Goal: Use online tool/utility: Utilize a website feature to perform a specific function

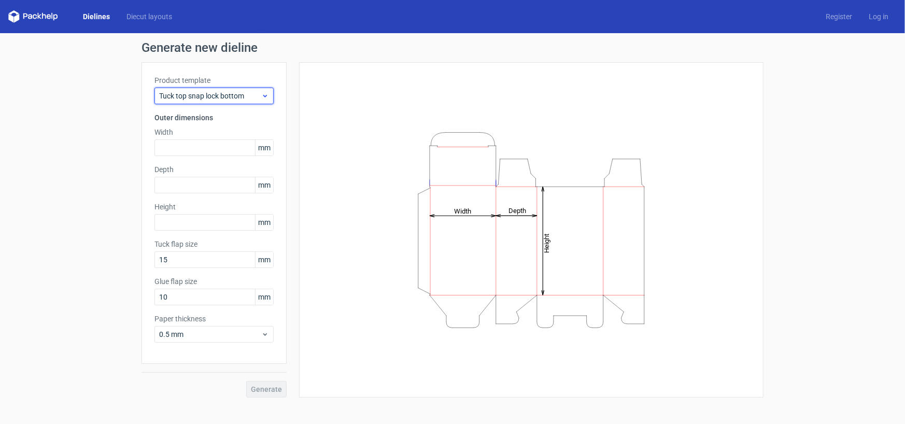
click at [263, 93] on icon at bounding box center [265, 96] width 8 height 8
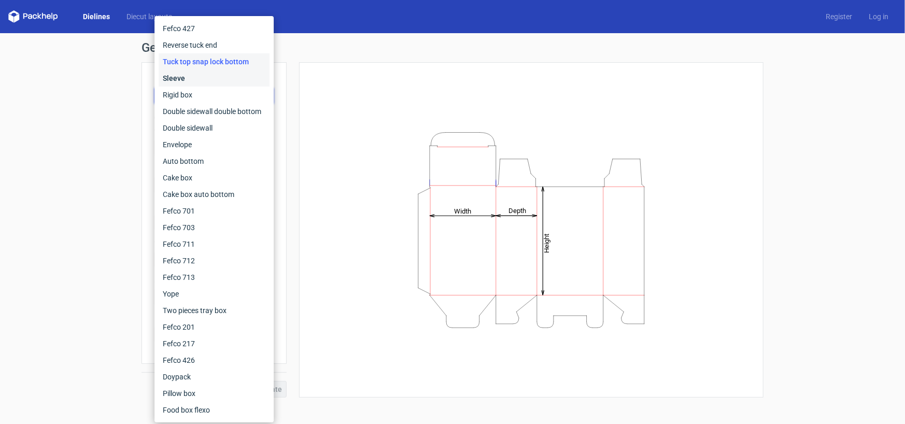
click at [198, 74] on div "Sleeve" at bounding box center [214, 78] width 111 height 17
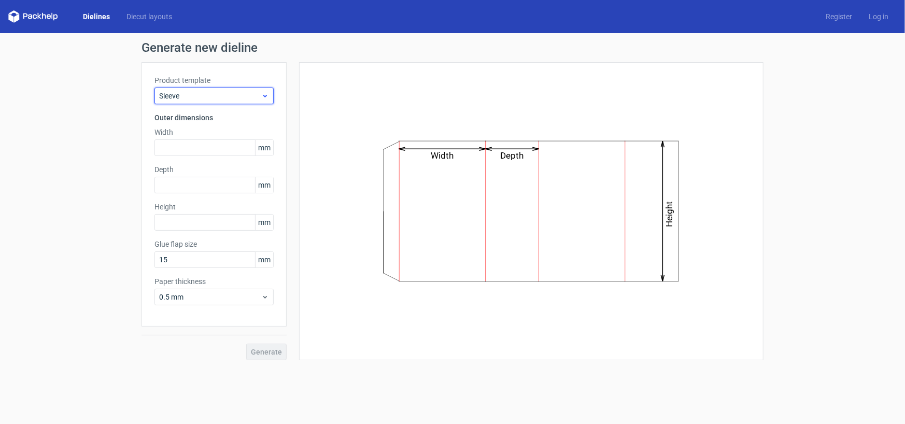
click at [217, 103] on div "Sleeve" at bounding box center [213, 96] width 119 height 17
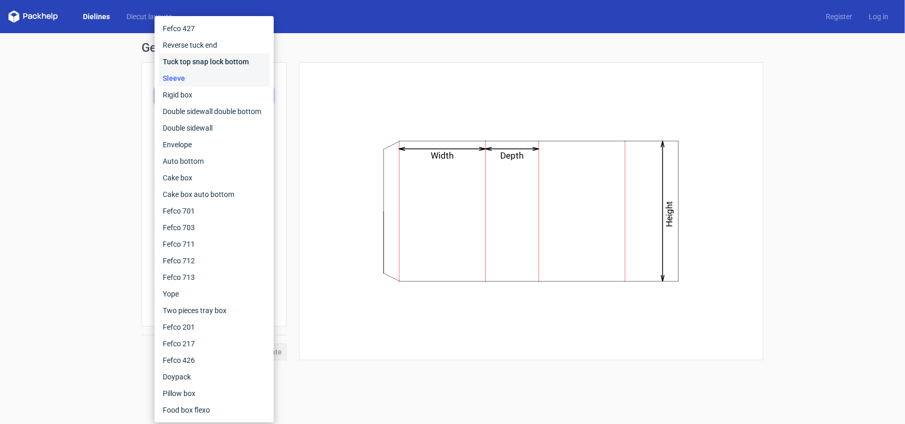
click at [234, 64] on div "Tuck top snap lock bottom" at bounding box center [214, 61] width 111 height 17
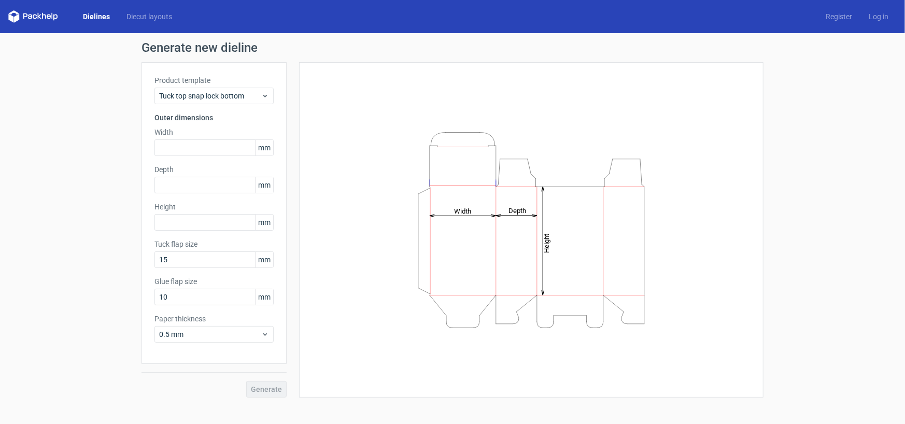
click at [266, 147] on span "mm" at bounding box center [264, 148] width 18 height 16
click at [269, 294] on span "mm" at bounding box center [264, 297] width 18 height 16
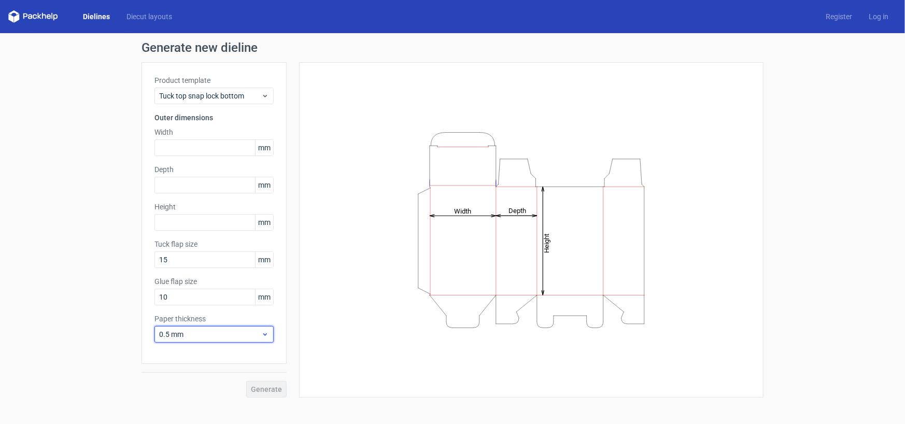
click at [261, 328] on div "0.5 mm" at bounding box center [213, 334] width 119 height 17
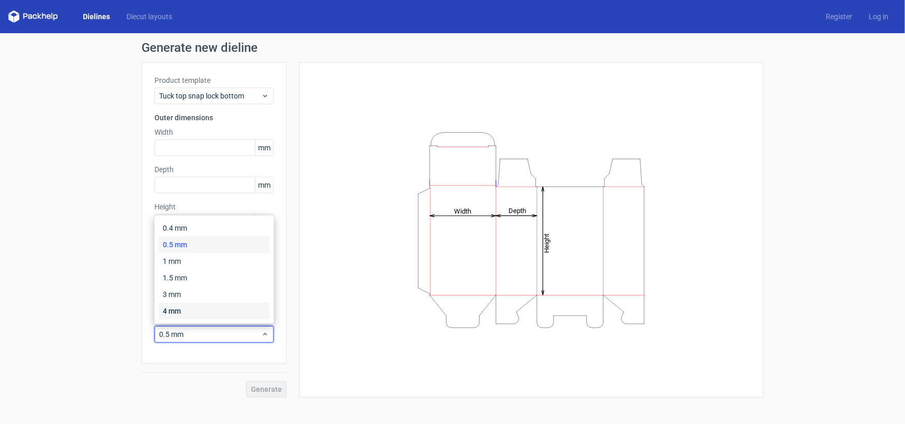
click at [235, 309] on div "4 mm" at bounding box center [214, 311] width 111 height 17
click at [244, 341] on div "4 mm" at bounding box center [213, 334] width 119 height 17
click at [211, 264] on div "1 mm" at bounding box center [214, 261] width 111 height 17
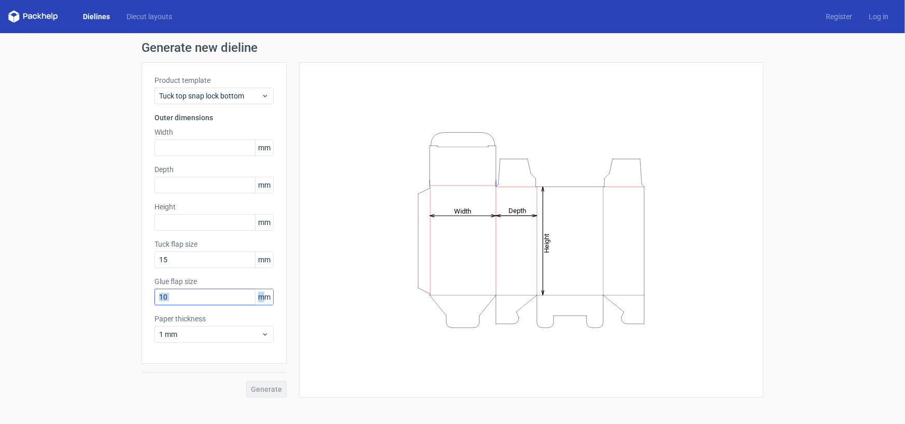
drag, startPoint x: 265, startPoint y: 290, endPoint x: 229, endPoint y: 291, distance: 36.3
click at [229, 291] on div "10 mm" at bounding box center [213, 297] width 119 height 17
click at [229, 291] on input "10" at bounding box center [213, 297] width 119 height 17
click at [166, 127] on label "Width" at bounding box center [213, 132] width 119 height 10
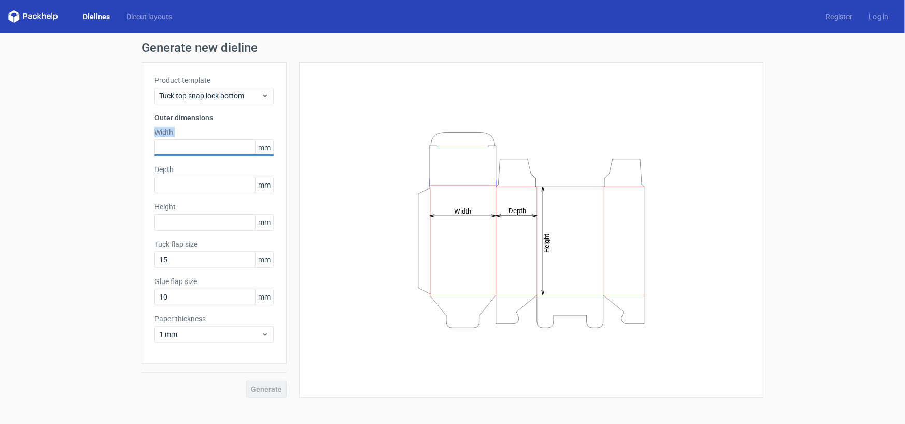
drag, startPoint x: 166, startPoint y: 127, endPoint x: 279, endPoint y: 150, distance: 115.3
click at [279, 150] on div "Product template Tuck top snap lock bottom Outer dimensions Width mm Depth mm H…" at bounding box center [214, 213] width 145 height 302
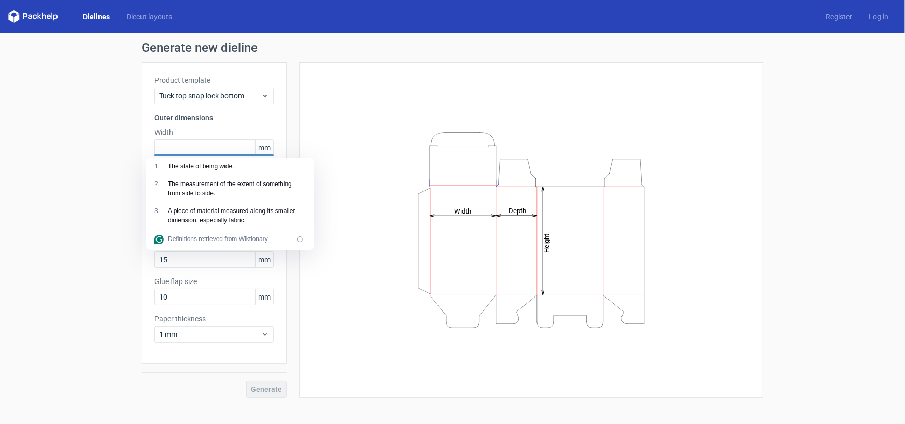
click at [262, 148] on span "mm" at bounding box center [264, 148] width 18 height 16
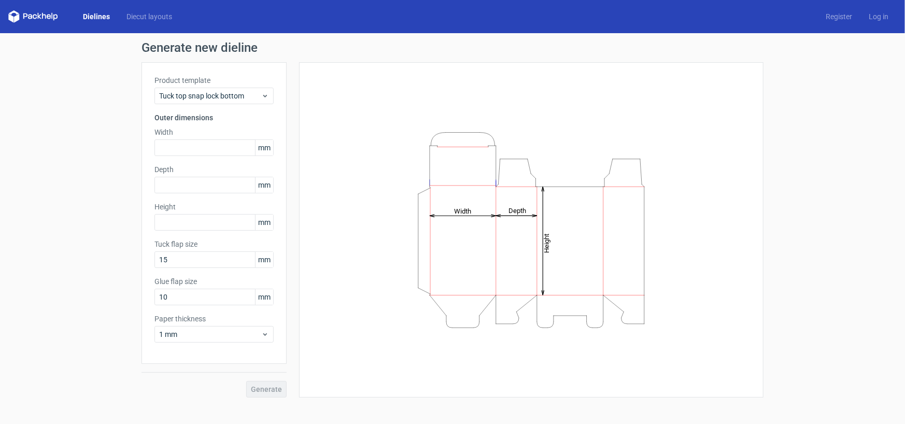
click at [262, 148] on span "mm" at bounding box center [264, 148] width 18 height 16
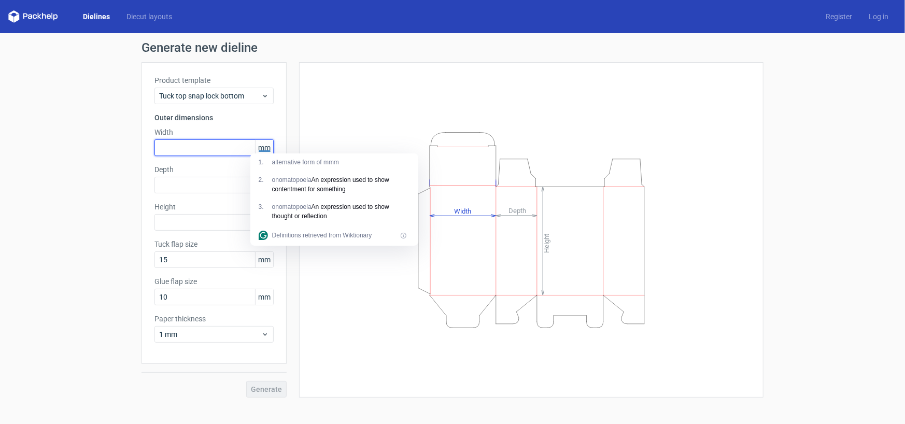
click at [217, 143] on input "text" at bounding box center [213, 147] width 119 height 17
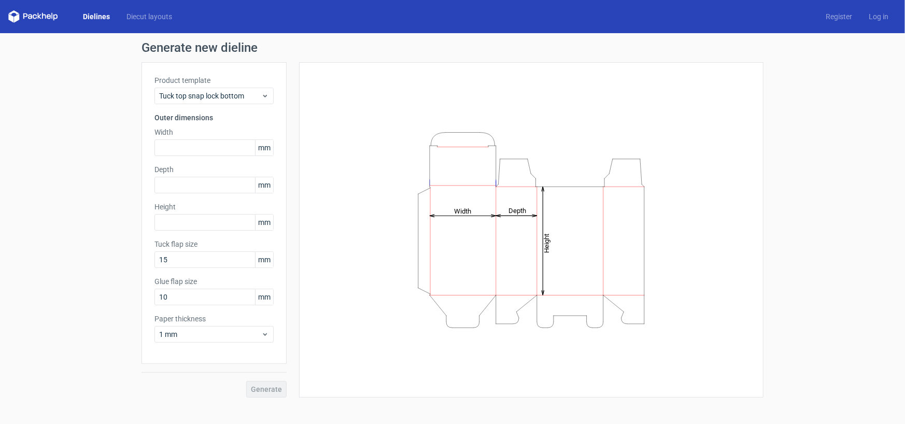
click at [468, 212] on tspan "Width" at bounding box center [462, 211] width 17 height 8
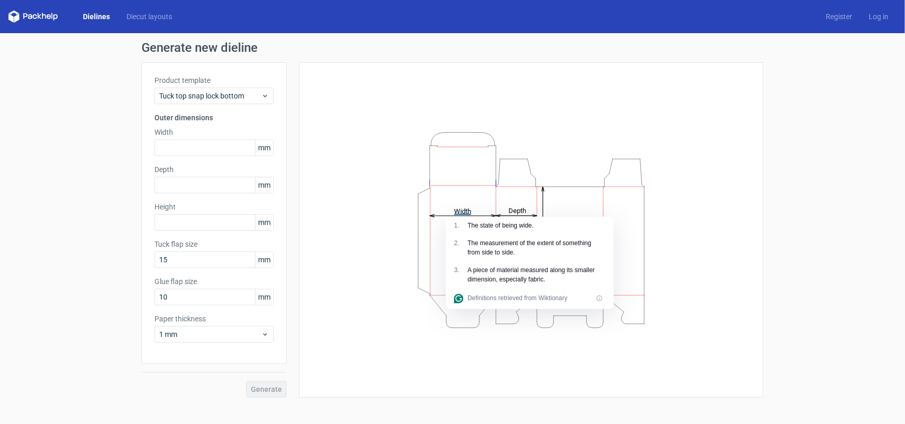
click at [364, 285] on div "Height Depth Width" at bounding box center [531, 230] width 439 height 310
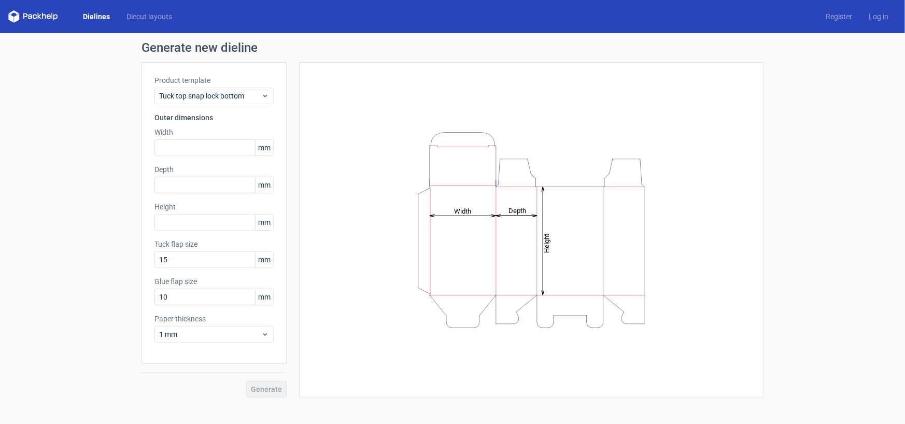
drag, startPoint x: 472, startPoint y: 256, endPoint x: 493, endPoint y: 250, distance: 20.9
click at [493, 250] on icon "Height Depth Width" at bounding box center [531, 230] width 311 height 207
click at [200, 292] on input "10" at bounding box center [213, 297] width 119 height 17
click at [210, 145] on input "text" at bounding box center [213, 147] width 119 height 17
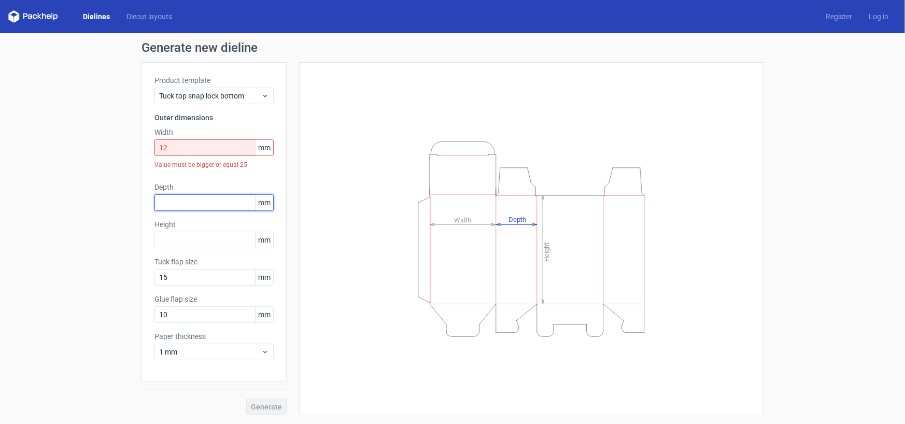
click at [187, 189] on div "Depth mm" at bounding box center [213, 196] width 119 height 29
click at [209, 144] on input "12" at bounding box center [213, 147] width 119 height 17
type input "1"
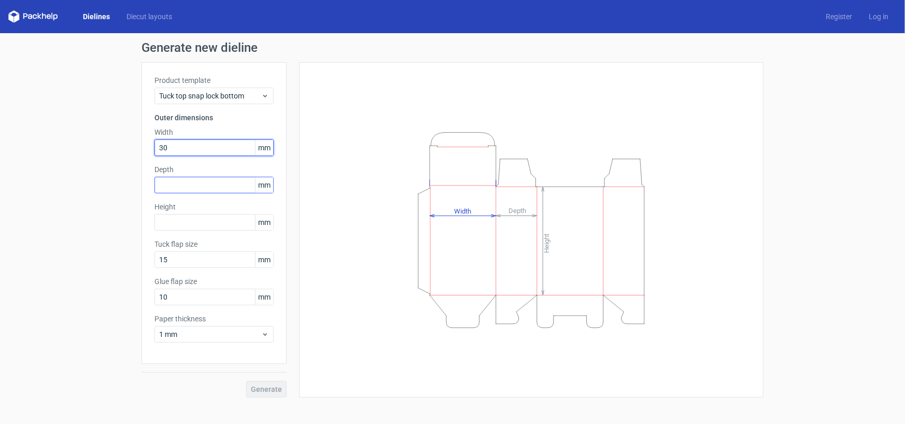
type input "30"
click at [210, 192] on input "text" at bounding box center [213, 185] width 119 height 17
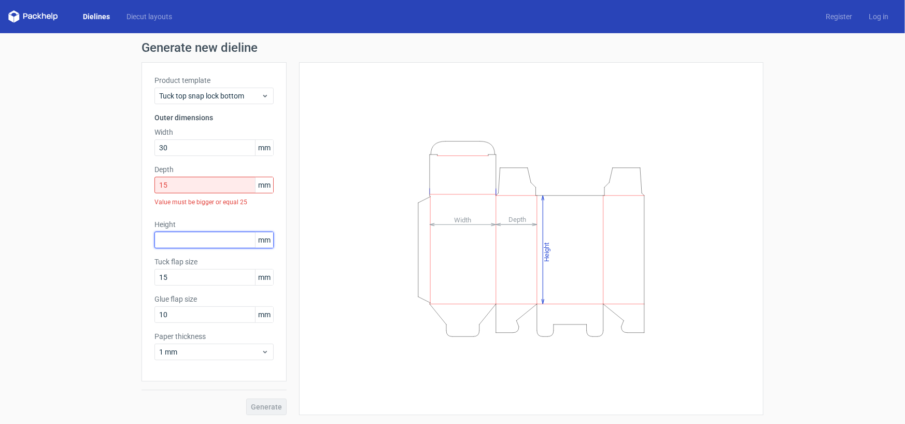
click at [202, 220] on div "Height mm" at bounding box center [213, 233] width 119 height 29
click at [216, 185] on input "15" at bounding box center [213, 185] width 119 height 17
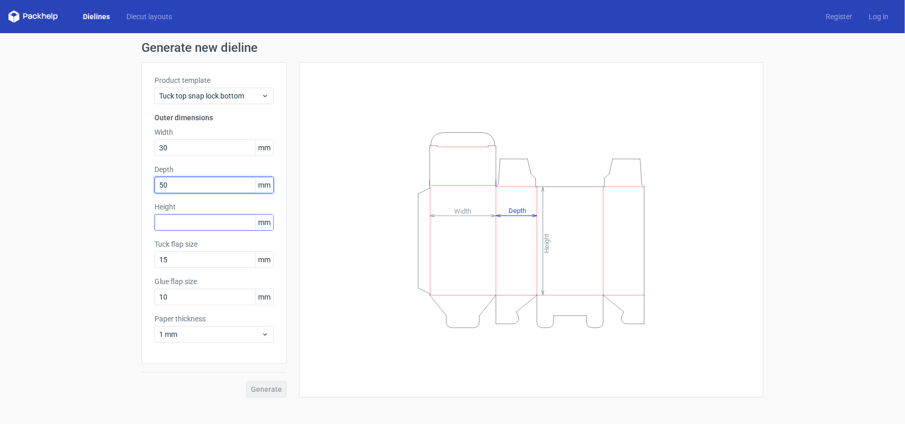
type input "50"
click at [202, 228] on input "text" at bounding box center [213, 222] width 119 height 17
type input "60"
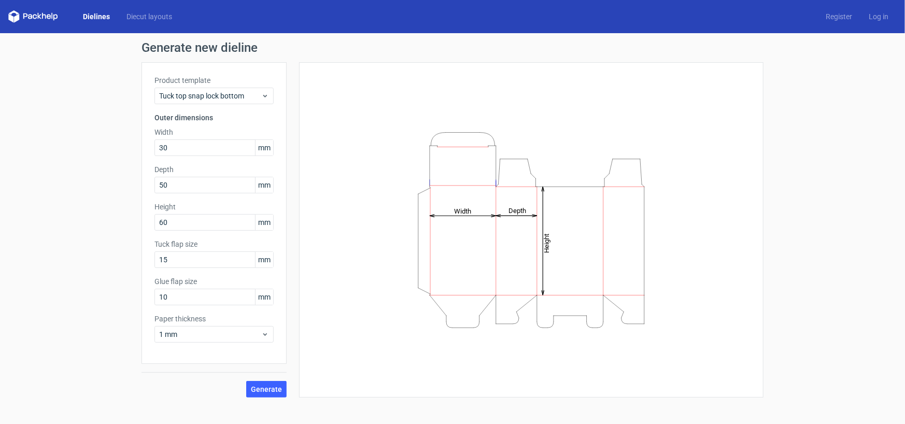
click at [305, 268] on div "Height Depth Width" at bounding box center [531, 229] width 465 height 335
click at [269, 387] on span "Generate" at bounding box center [266, 389] width 31 height 7
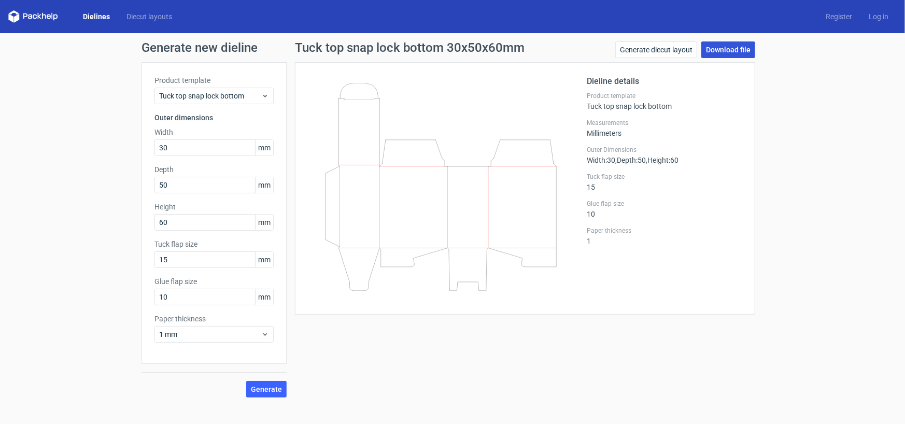
click at [728, 51] on link "Download file" at bounding box center [728, 49] width 54 height 17
click at [715, 50] on link "Download file" at bounding box center [728, 49] width 54 height 17
click at [670, 49] on link "Generate diecut layout" at bounding box center [656, 49] width 82 height 17
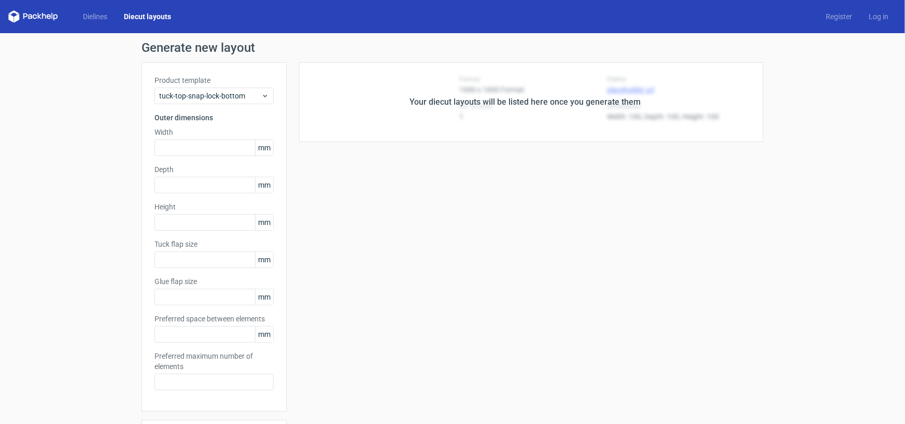
type input "30"
type input "50"
type input "60"
type input "15"
type input "10"
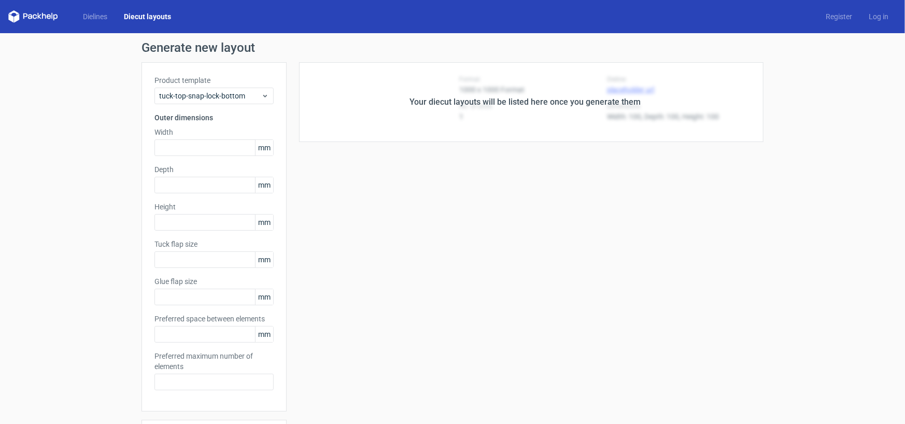
type input "5"
type input "48"
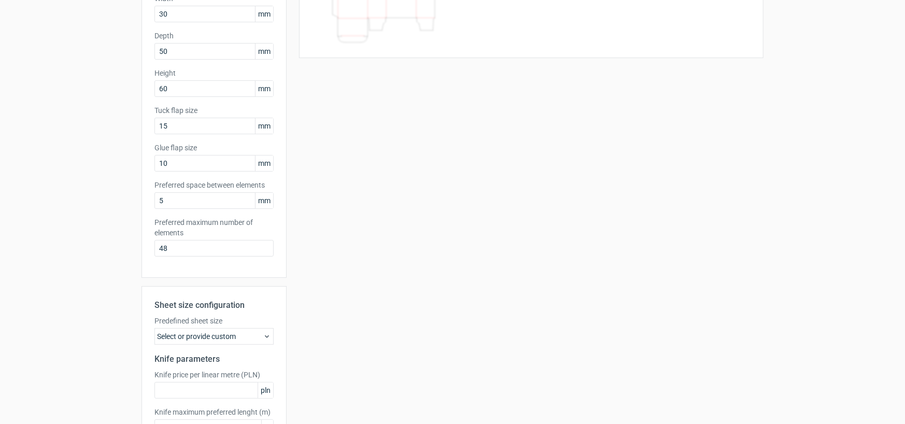
scroll to position [208, 0]
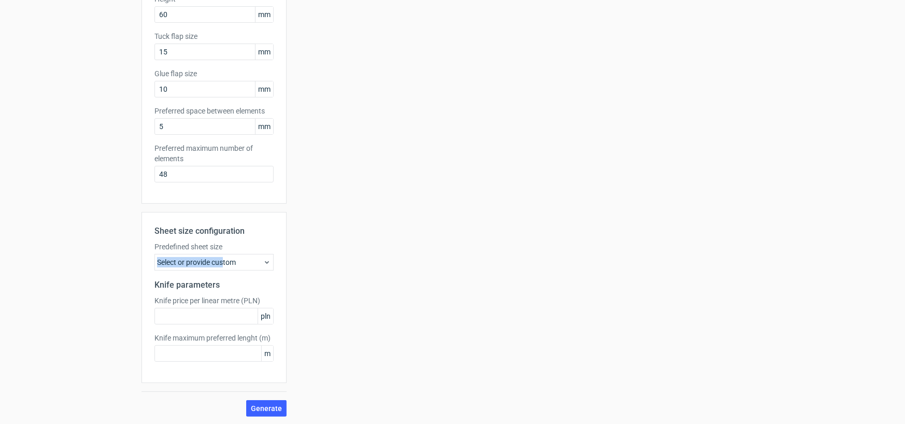
drag, startPoint x: 222, startPoint y: 251, endPoint x: 218, endPoint y: 257, distance: 7.5
click at [218, 257] on div "Predefined sheet size Select or provide custom" at bounding box center [213, 256] width 119 height 29
click at [218, 257] on div "Select or provide custom" at bounding box center [213, 262] width 119 height 17
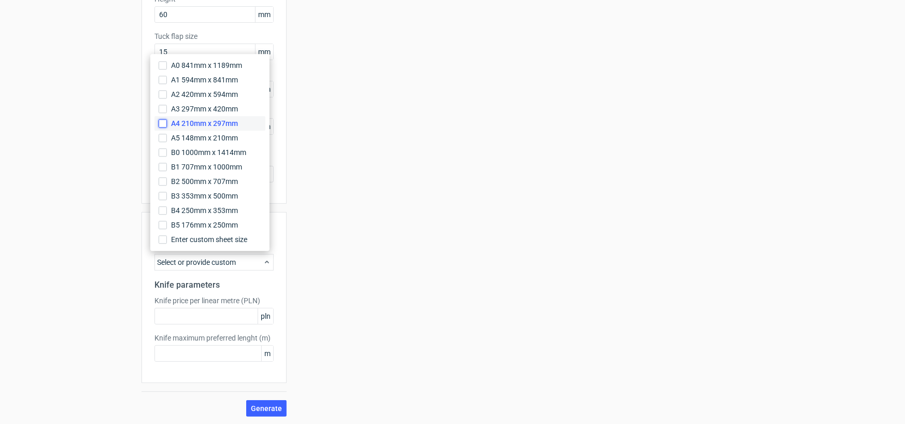
click at [163, 120] on input "A4 210mm x 297mm" at bounding box center [163, 123] width 8 height 8
click at [352, 225] on div "Your diecut layouts will be listed here once you generate them Height Depth Wid…" at bounding box center [525, 135] width 477 height 563
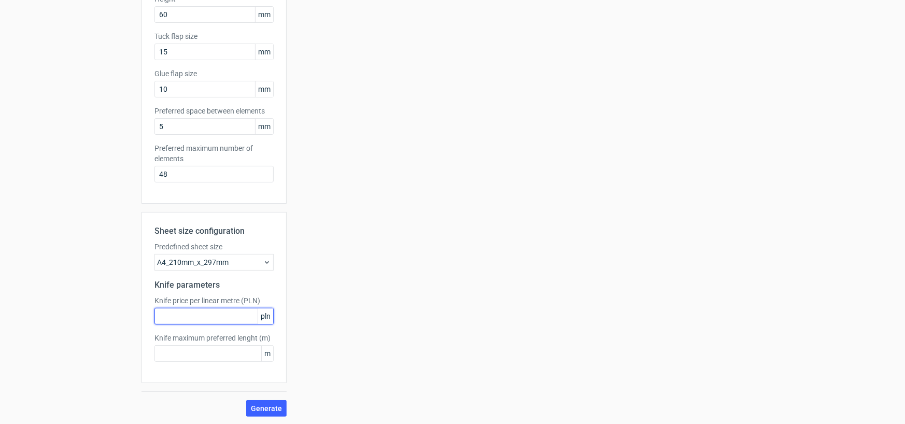
click at [195, 312] on input "text" at bounding box center [213, 316] width 119 height 17
type input "0"
click at [176, 360] on input "text" at bounding box center [213, 353] width 119 height 17
type input "0"
click at [319, 319] on div "Your diecut layouts will be listed here once you generate them Height Depth Wid…" at bounding box center [525, 135] width 477 height 563
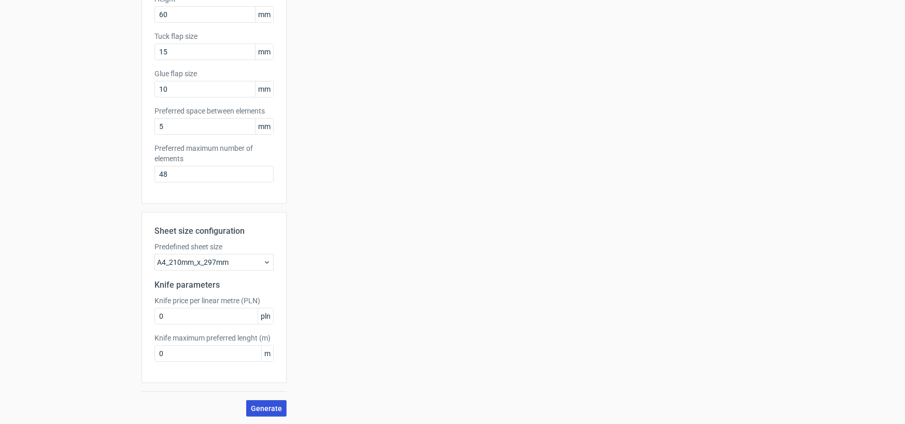
click at [268, 409] on span "Generate" at bounding box center [266, 408] width 31 height 7
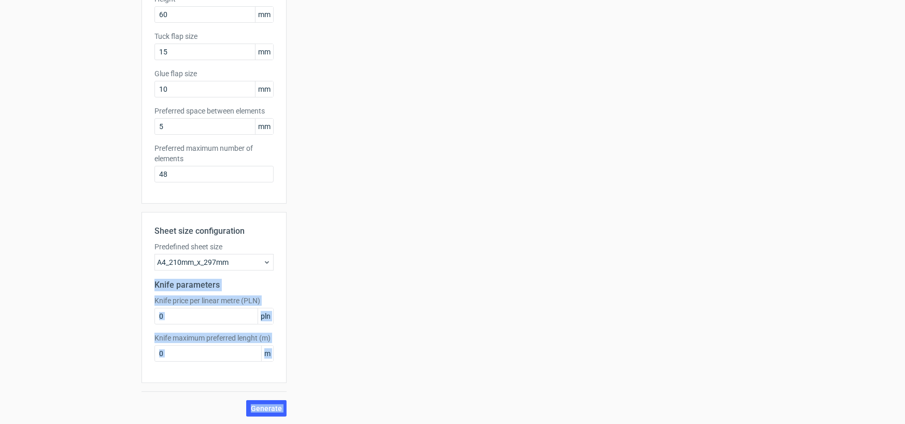
drag, startPoint x: 150, startPoint y: 282, endPoint x: 282, endPoint y: 299, distance: 132.3
click at [282, 299] on div "Sheet size configuration Predefined sheet size A4_210mm_x_297mm Knife parameter…" at bounding box center [214, 297] width 145 height 171
click at [211, 298] on label "Knife price per linear metre (PLN)" at bounding box center [213, 301] width 119 height 10
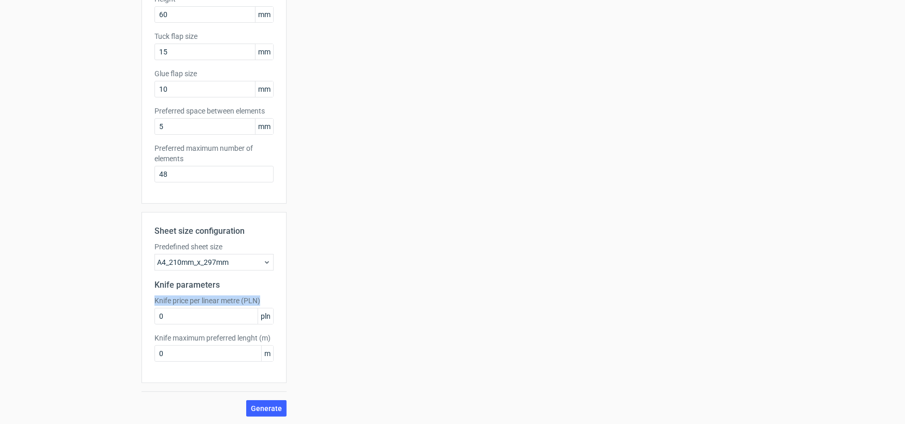
click at [211, 298] on label "Knife price per linear metre (PLN)" at bounding box center [213, 301] width 119 height 10
click at [178, 298] on label "Knife price per linear metre (PLN)" at bounding box center [213, 301] width 119 height 10
drag, startPoint x: 150, startPoint y: 279, endPoint x: 269, endPoint y: 304, distance: 121.8
click at [269, 304] on div "Sheet size configuration Predefined sheet size A4_210mm_x_297mm Knife parameter…" at bounding box center [214, 297] width 145 height 171
click at [260, 316] on span "pln" at bounding box center [266, 316] width 16 height 16
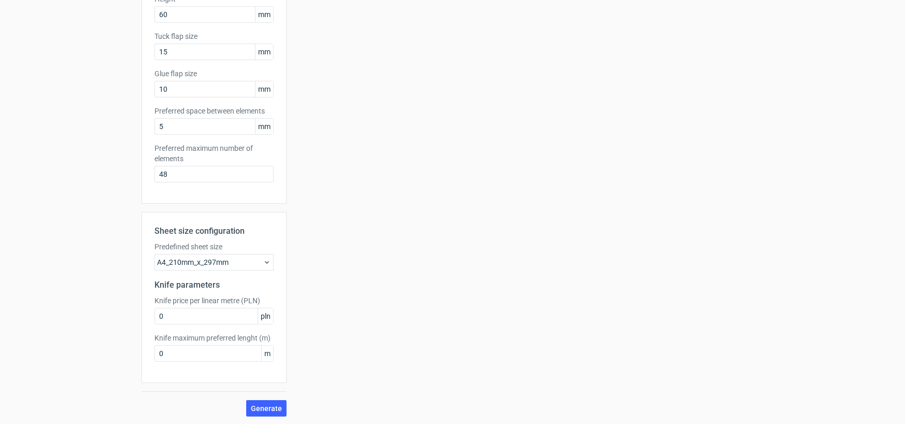
scroll to position [0, 0]
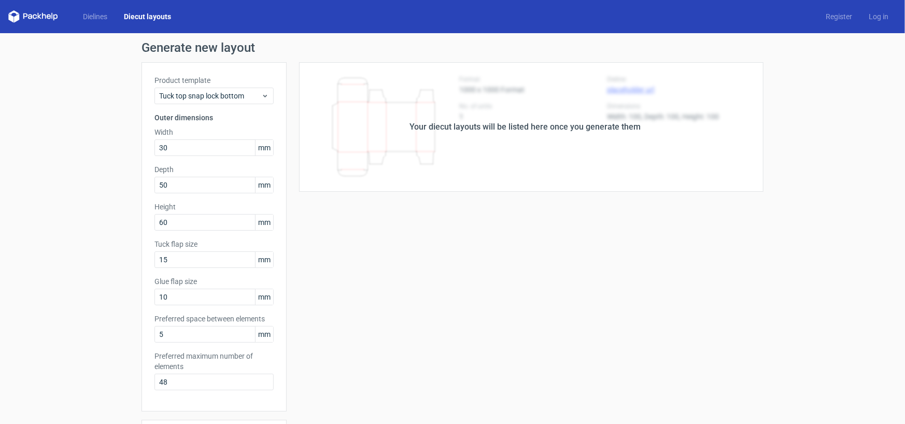
click at [435, 129] on div "Your diecut layouts will be listed here once you generate them" at bounding box center [525, 127] width 231 height 12
drag, startPoint x: 433, startPoint y: 131, endPoint x: 574, endPoint y: 147, distance: 141.9
click at [574, 147] on div "Your diecut layouts will be listed here once you generate them" at bounding box center [525, 127] width 477 height 130
click at [594, 122] on div "Your diecut layouts will be listed here once you generate them" at bounding box center [525, 127] width 231 height 12
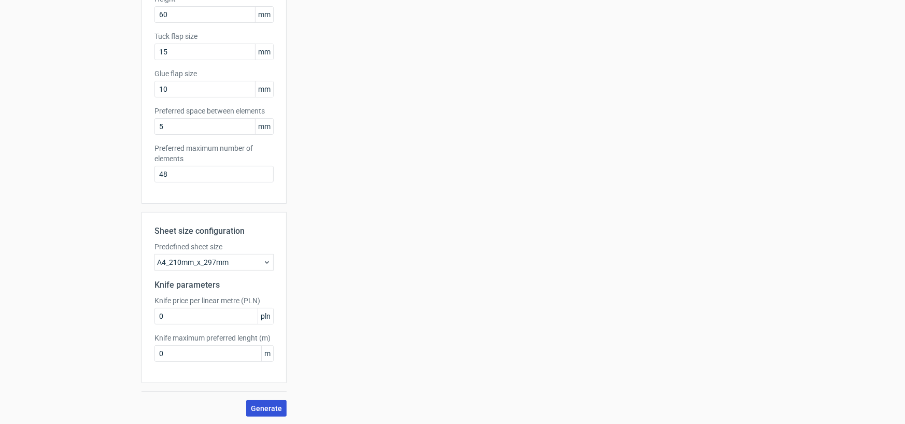
click at [271, 411] on span "Generate" at bounding box center [266, 408] width 31 height 7
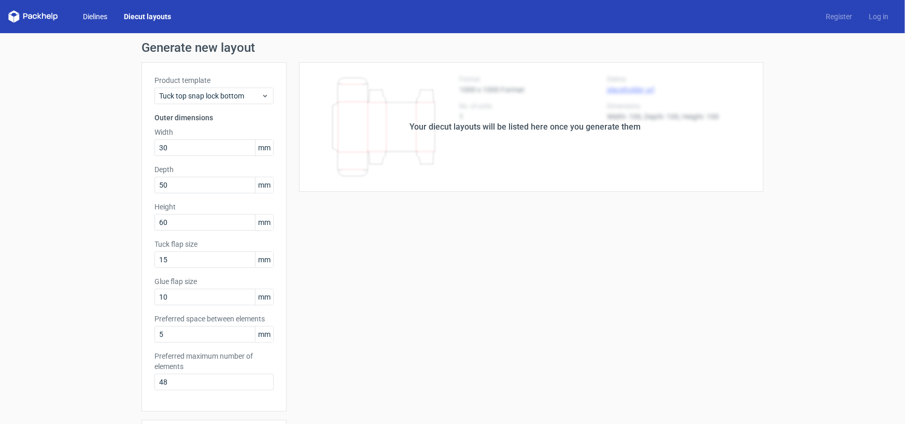
click at [105, 17] on link "Dielines" at bounding box center [95, 16] width 41 height 10
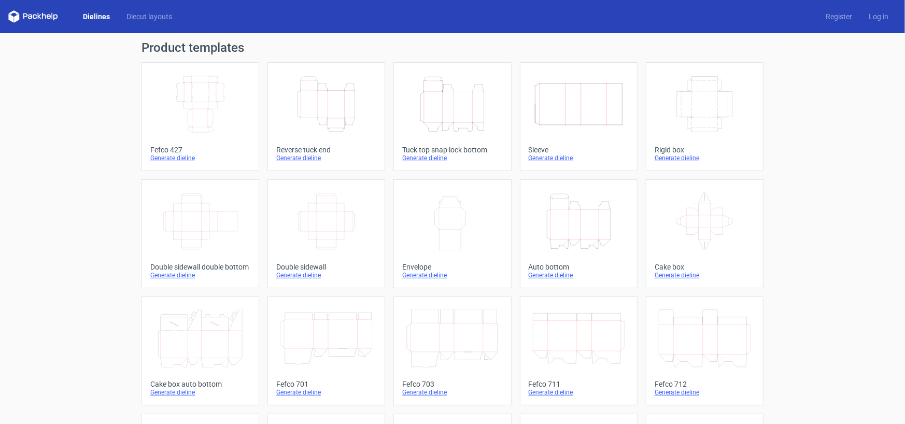
click at [463, 115] on icon "Height Depth Width" at bounding box center [452, 104] width 92 height 58
